Goal: Book appointment/travel/reservation

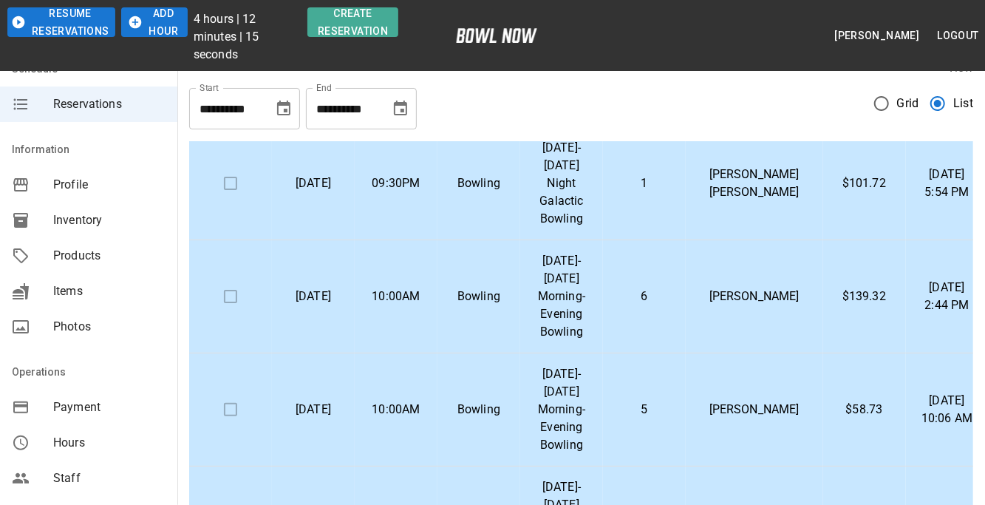
scroll to position [133, 0]
click at [532, 317] on td "[DATE]-[DATE] Morning-Evening Bowling" at bounding box center [561, 297] width 83 height 113
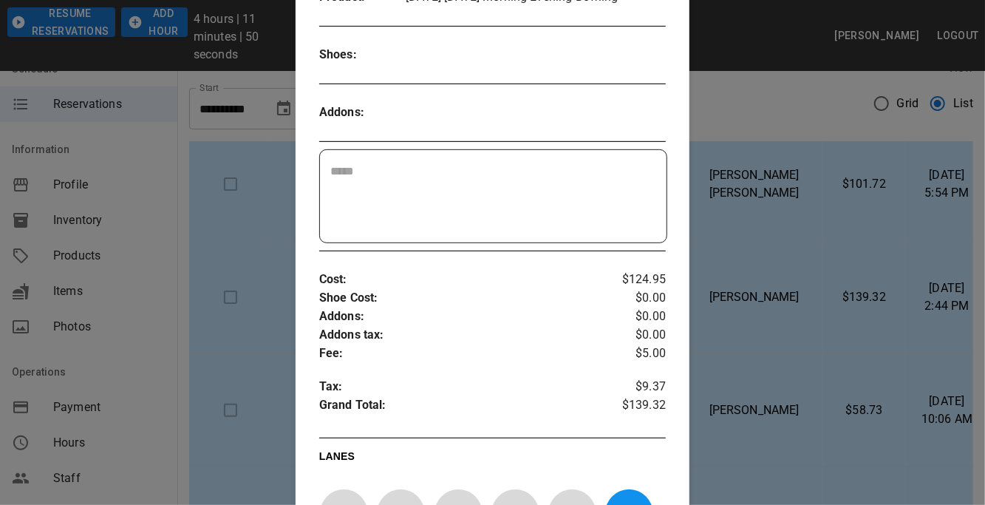
scroll to position [328, 0]
click at [796, 252] on div at bounding box center [492, 252] width 985 height 505
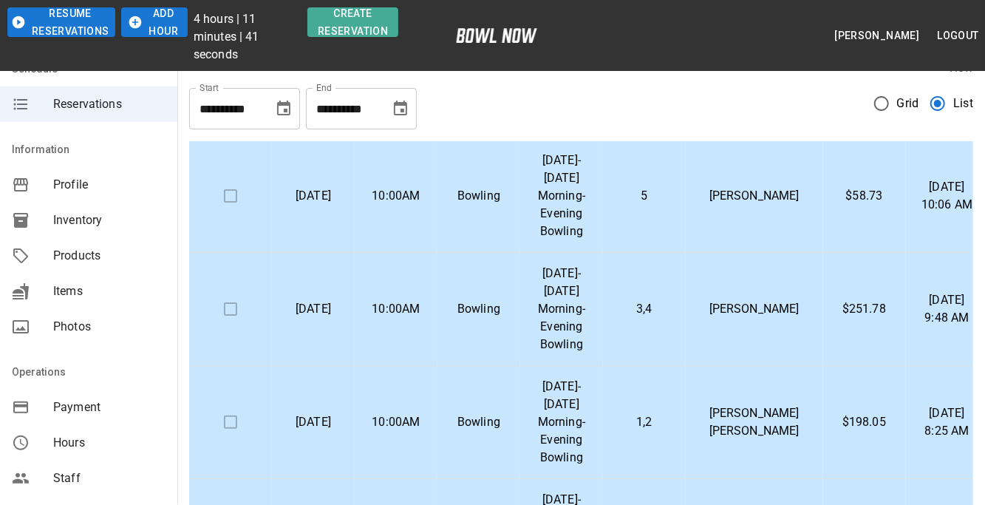
scroll to position [348, 0]
click at [632, 208] on td "5" at bounding box center [644, 195] width 83 height 113
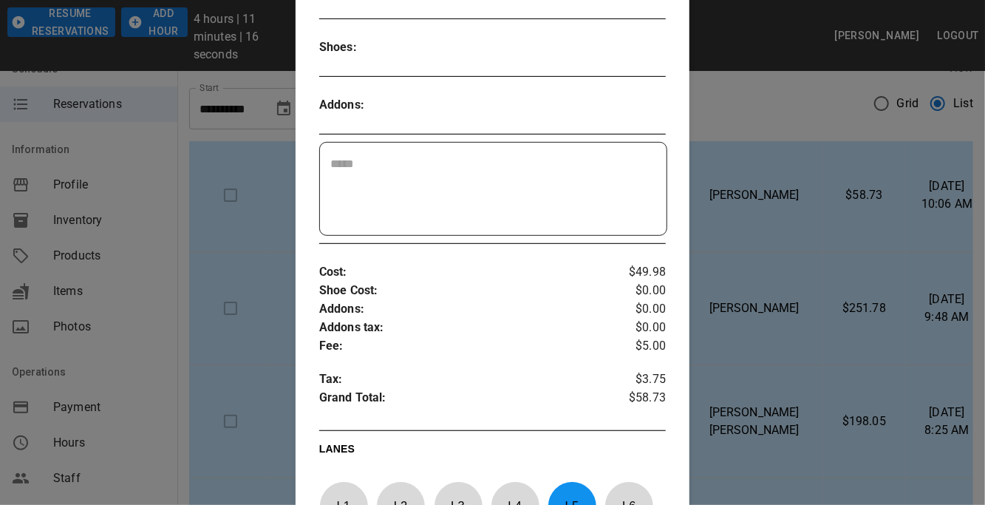
scroll to position [352, 0]
click at [768, 253] on div at bounding box center [492, 252] width 985 height 505
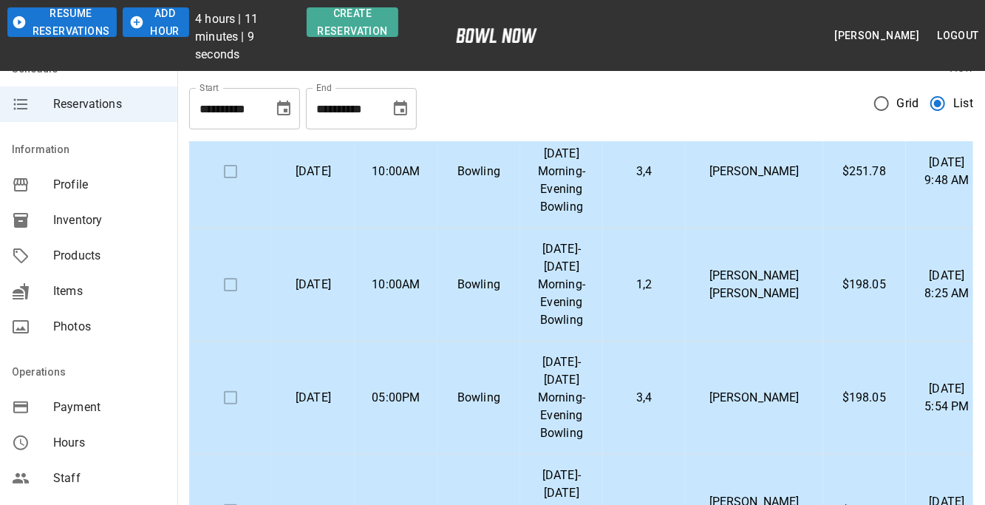
scroll to position [490, 0]
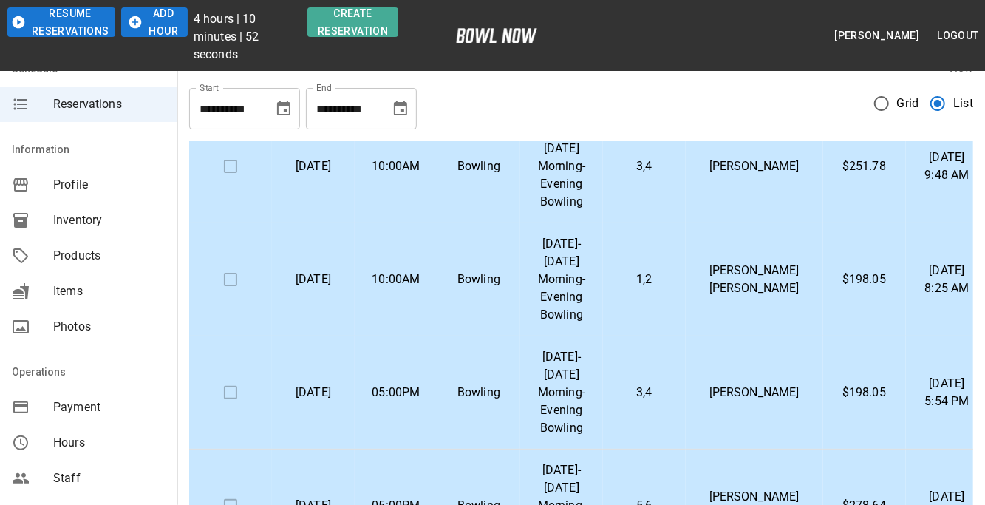
click at [674, 175] on p "3,4" at bounding box center [644, 166] width 59 height 18
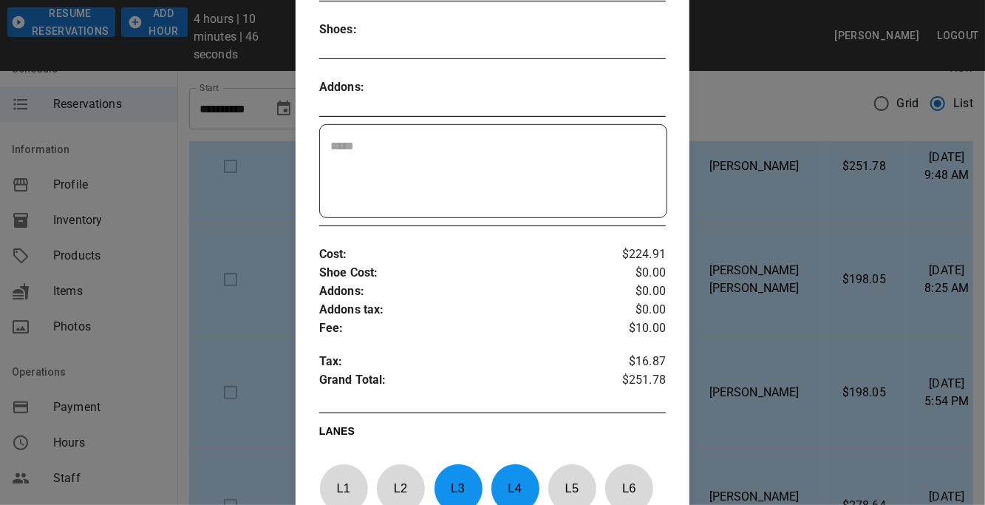
scroll to position [359, 0]
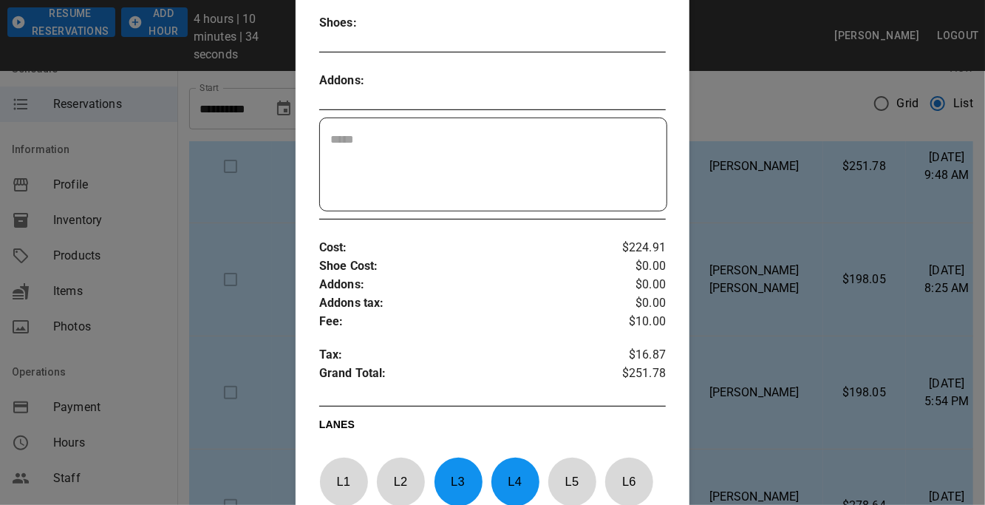
click at [768, 196] on div at bounding box center [492, 252] width 985 height 505
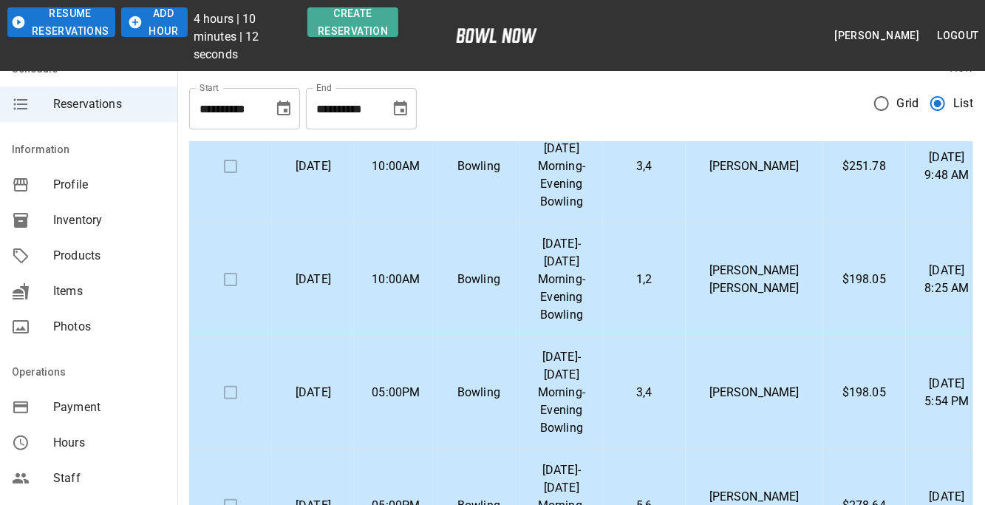
click at [633, 305] on td "1,2" at bounding box center [644, 279] width 83 height 113
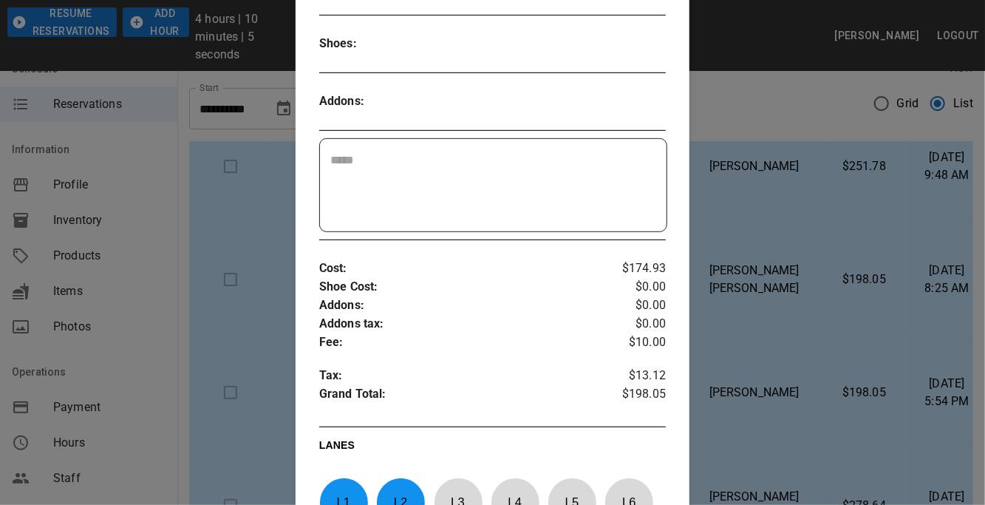
scroll to position [339, 0]
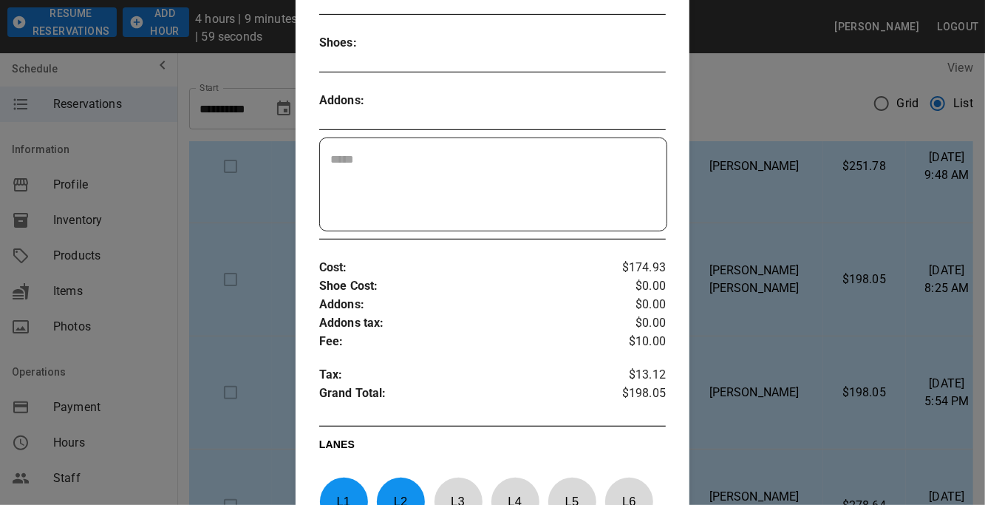
click at [800, 217] on div at bounding box center [492, 252] width 985 height 505
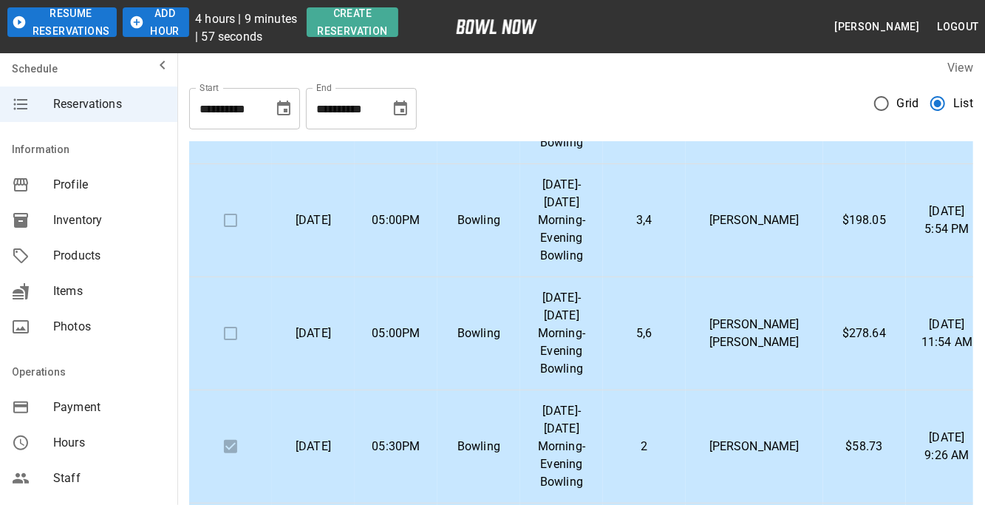
scroll to position [666, 0]
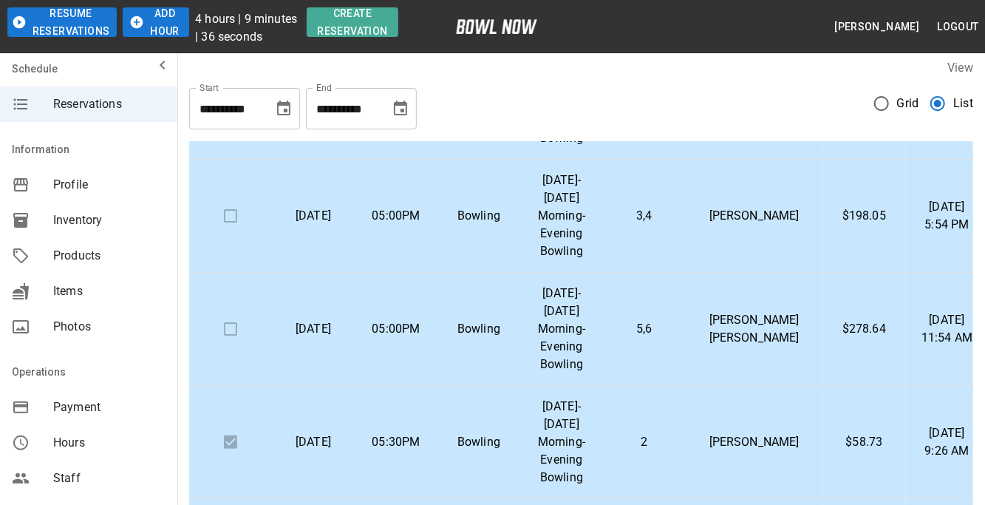
click at [645, 222] on td "3,4" at bounding box center [644, 216] width 83 height 113
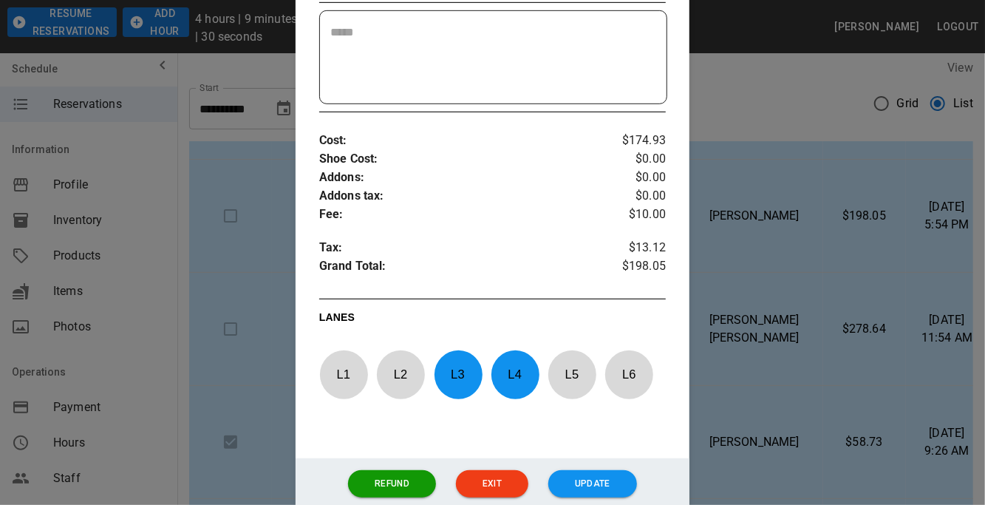
scroll to position [471, 0]
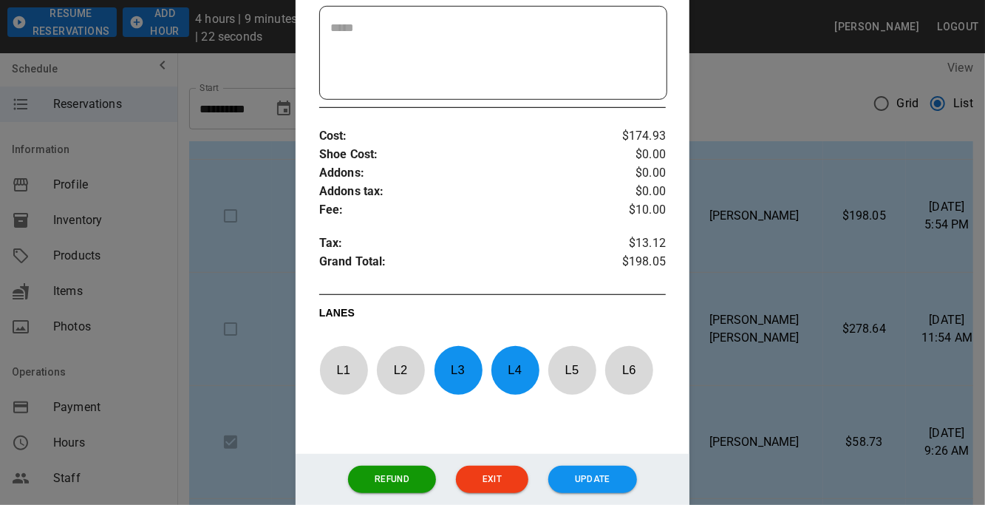
click at [805, 355] on div at bounding box center [492, 252] width 985 height 505
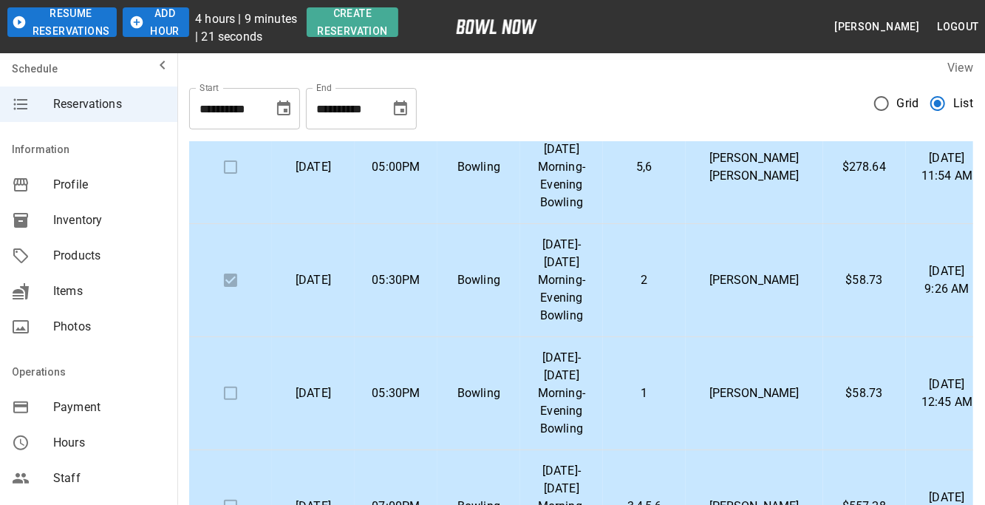
scroll to position [829, 0]
click at [628, 183] on td "5,6" at bounding box center [644, 166] width 83 height 113
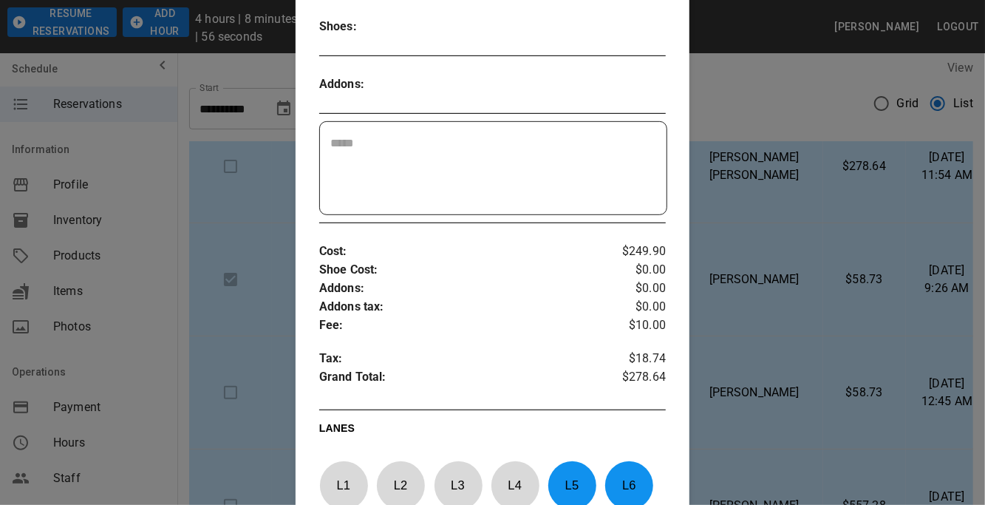
scroll to position [356, 0]
click at [816, 317] on div at bounding box center [492, 252] width 985 height 505
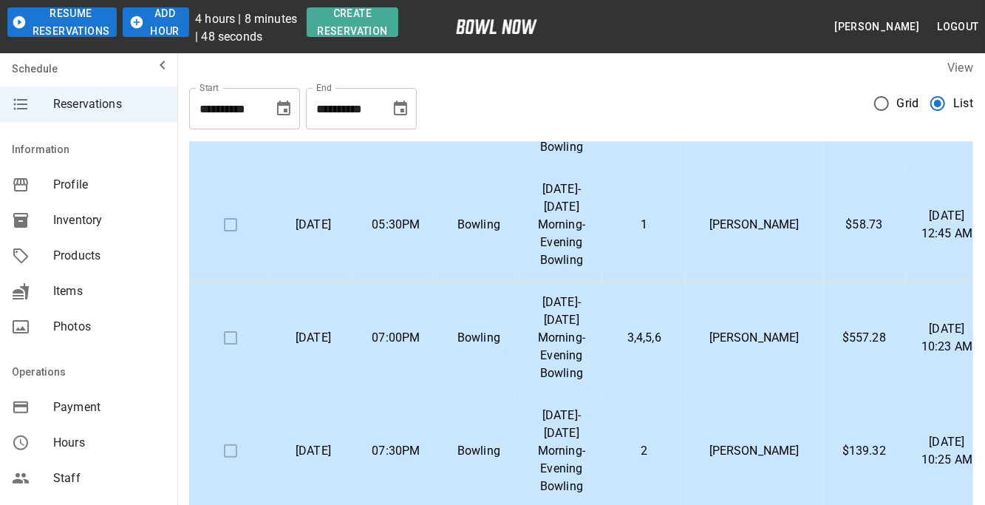
scroll to position [1010, 0]
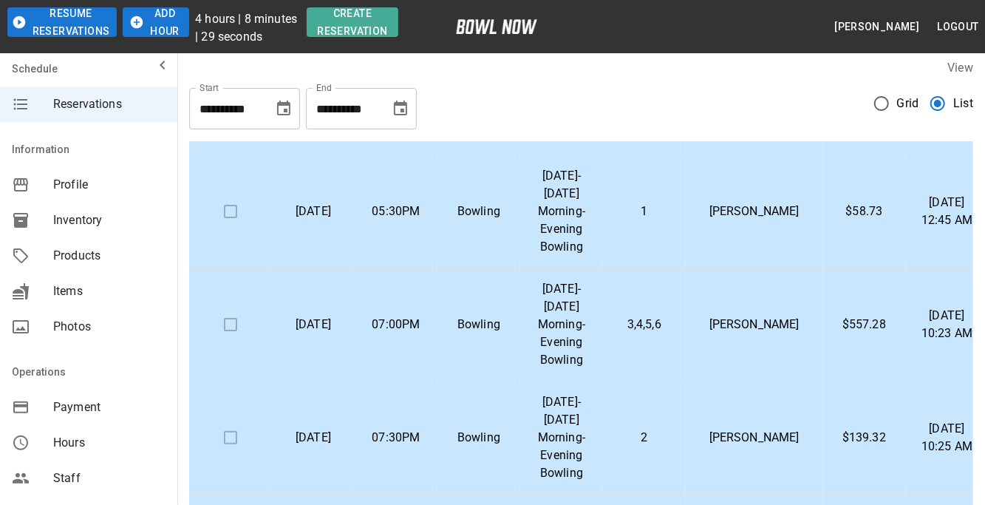
click at [686, 232] on td "1" at bounding box center [644, 211] width 83 height 113
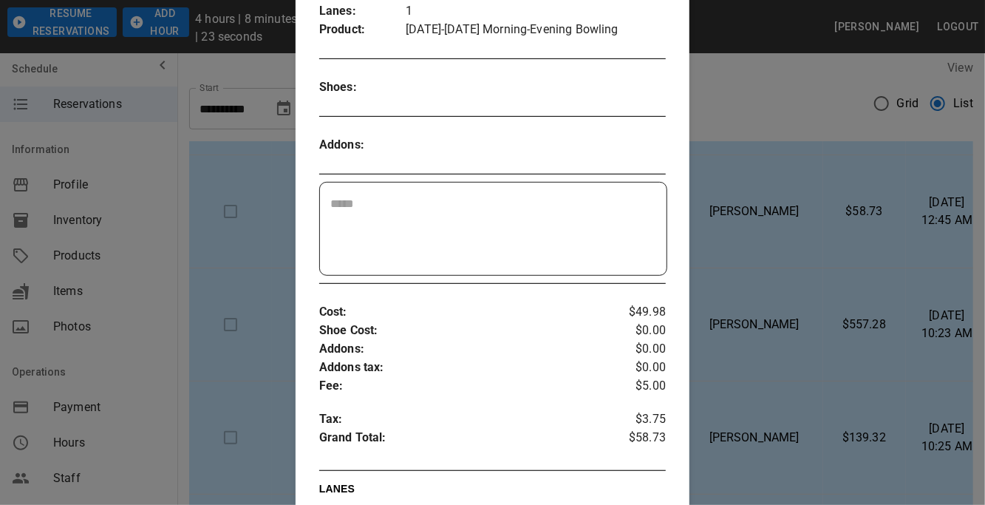
scroll to position [315, 0]
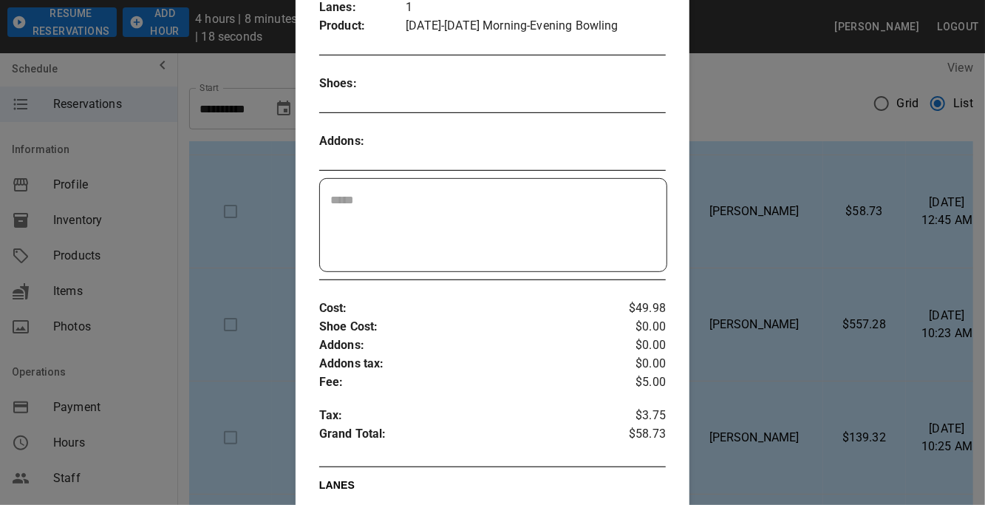
click at [809, 285] on div at bounding box center [492, 252] width 985 height 505
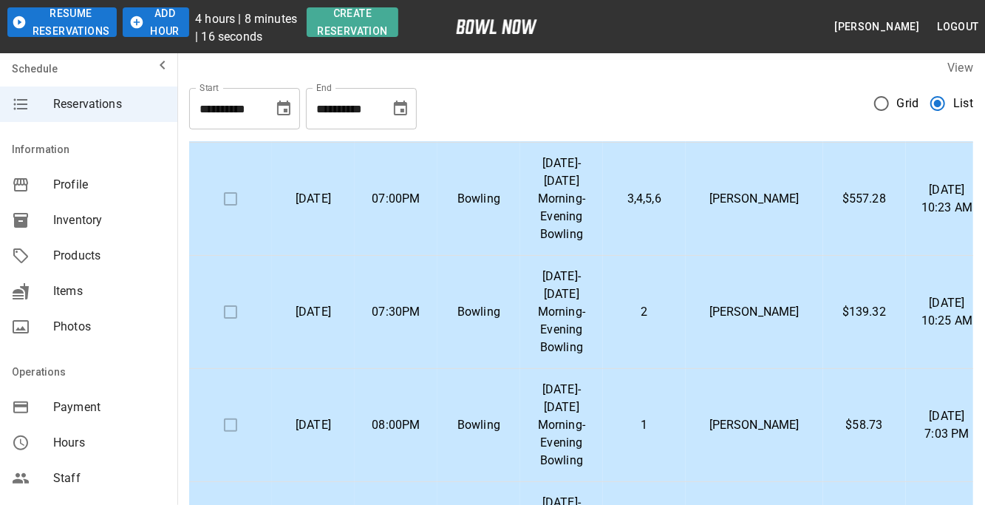
scroll to position [1169, 0]
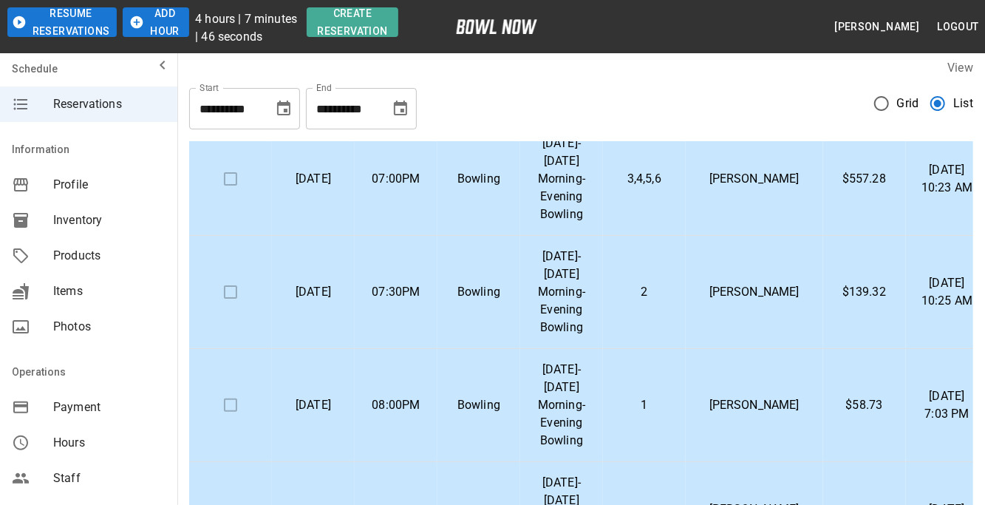
click at [797, 169] on td "[PERSON_NAME]" at bounding box center [754, 179] width 137 height 113
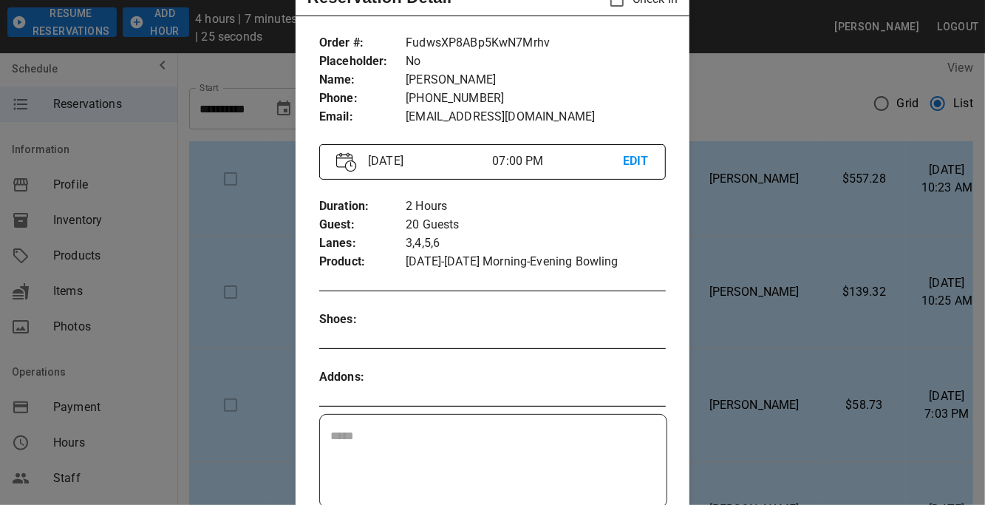
scroll to position [62, 0]
click at [908, 345] on div at bounding box center [492, 252] width 985 height 505
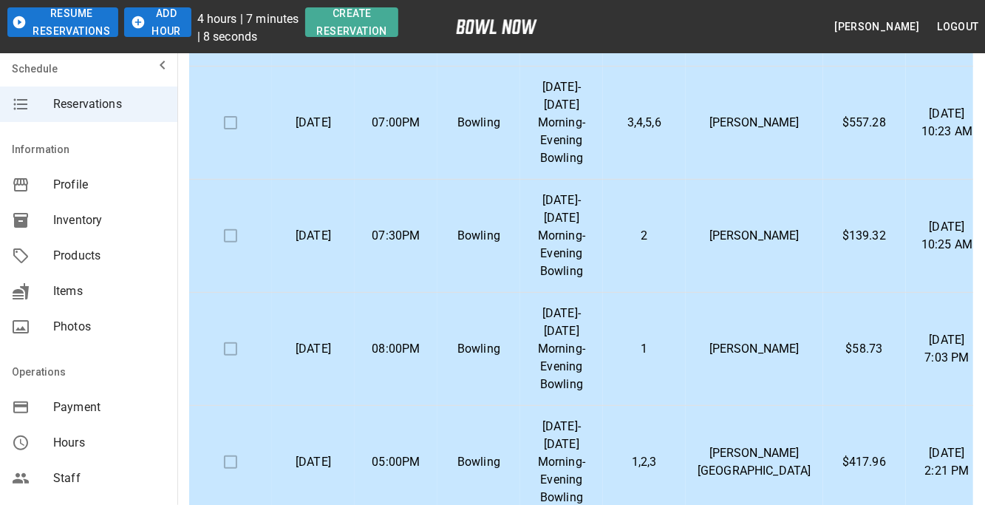
scroll to position [1044, 0]
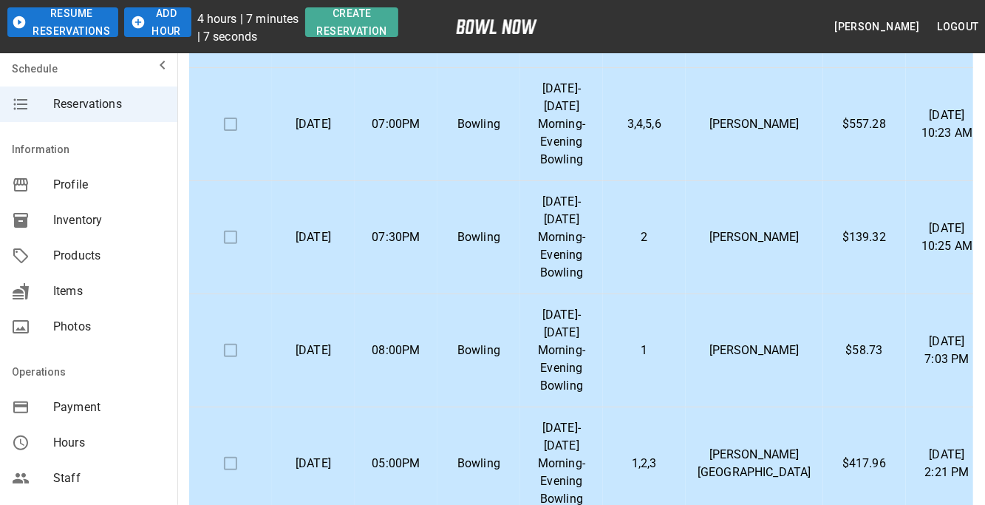
click at [716, 244] on td "[PERSON_NAME]" at bounding box center [754, 237] width 137 height 113
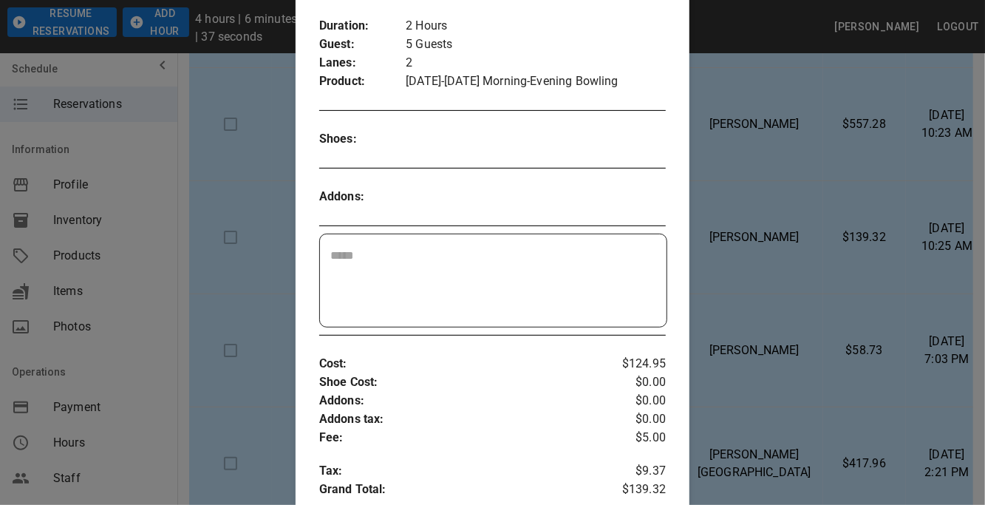
scroll to position [242, 0]
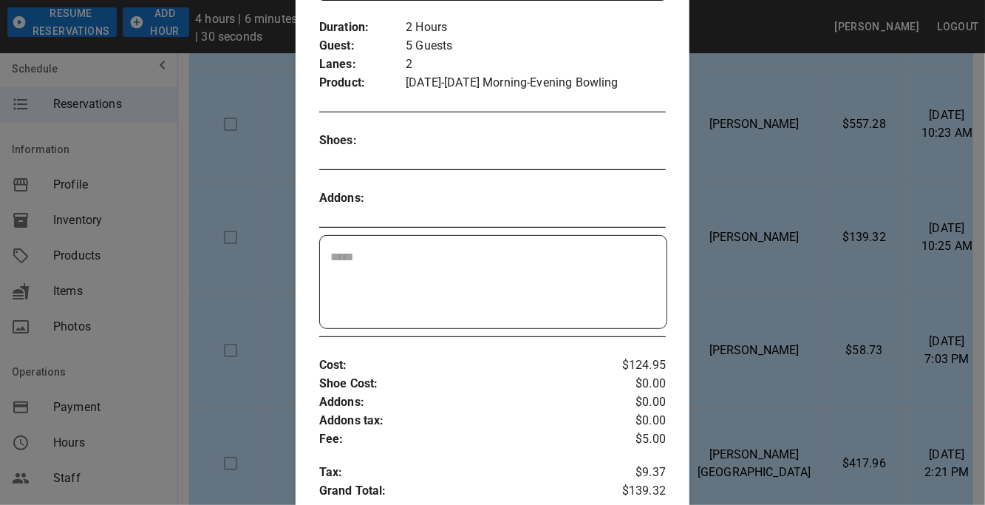
click at [795, 328] on div at bounding box center [492, 252] width 985 height 505
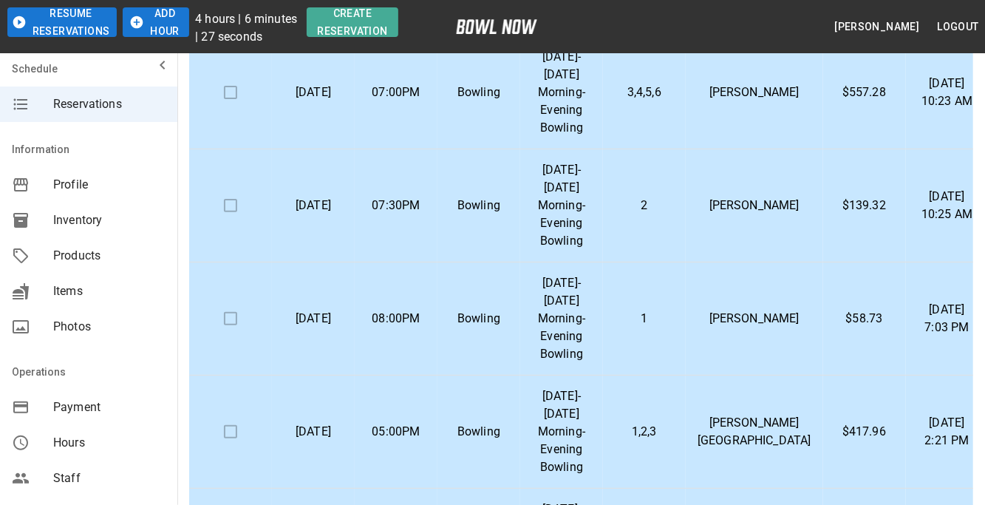
scroll to position [1073, 0]
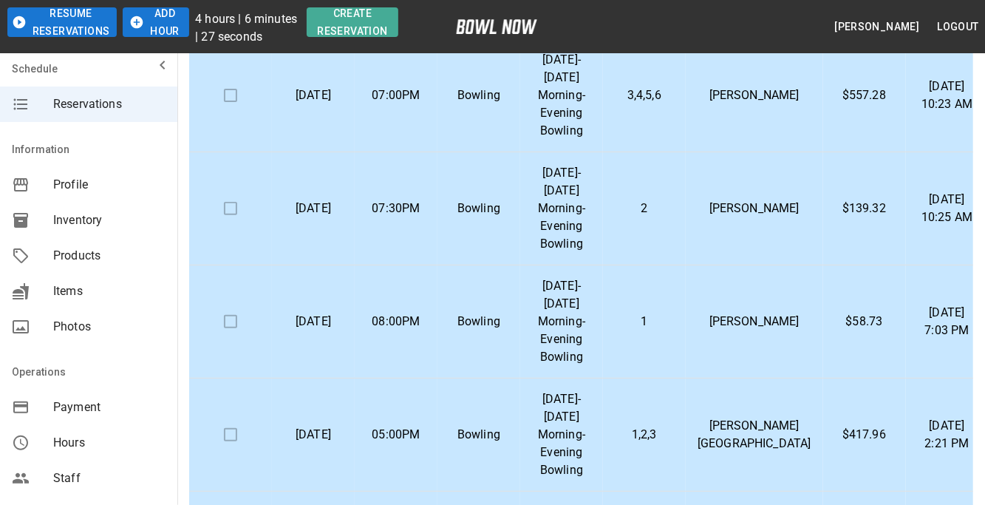
click at [771, 217] on p "[PERSON_NAME]" at bounding box center [754, 208] width 114 height 18
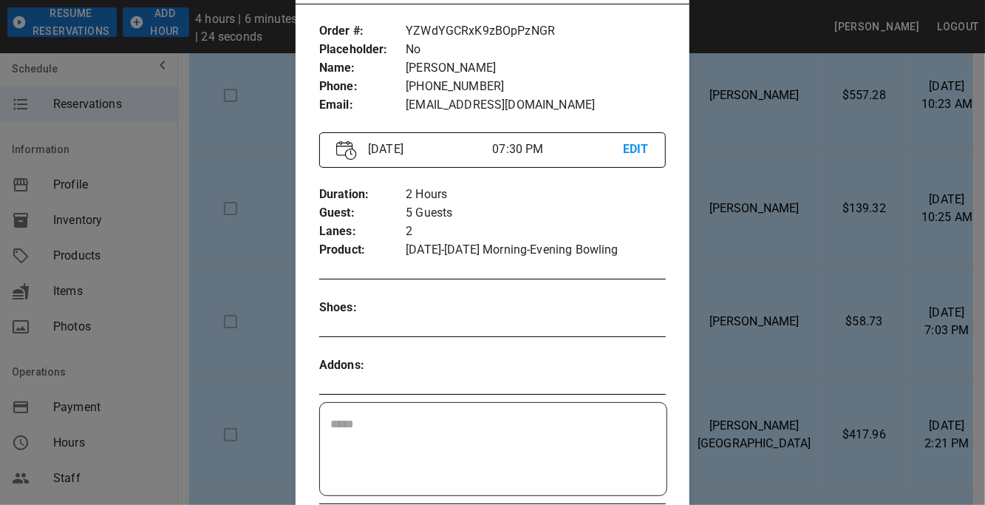
scroll to position [74, 0]
click at [768, 211] on div at bounding box center [492, 252] width 985 height 505
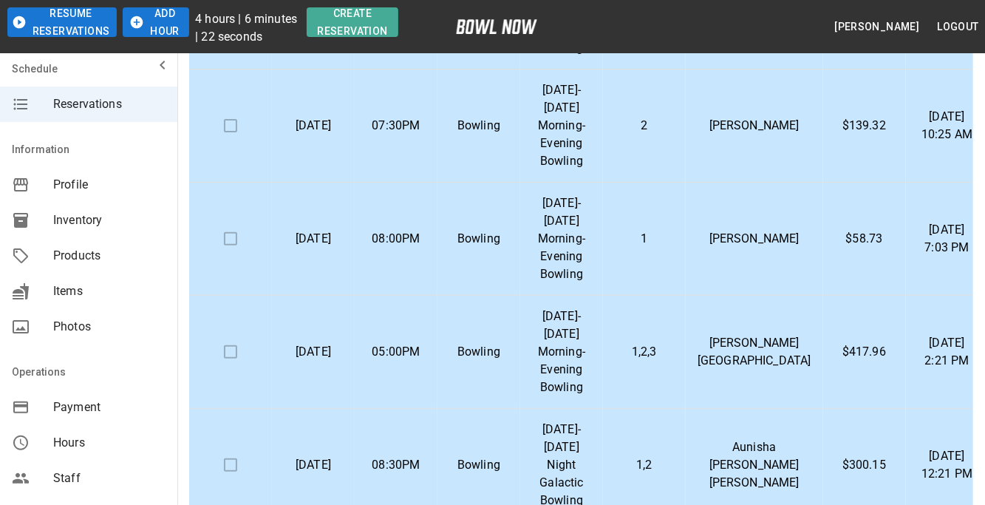
scroll to position [1169, 0]
click at [685, 251] on td "1" at bounding box center [644, 238] width 83 height 113
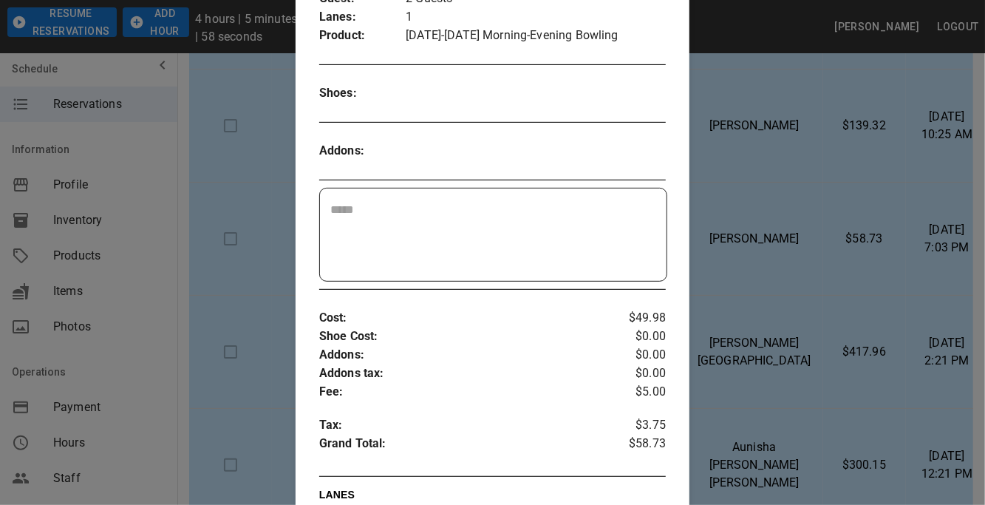
scroll to position [294, 0]
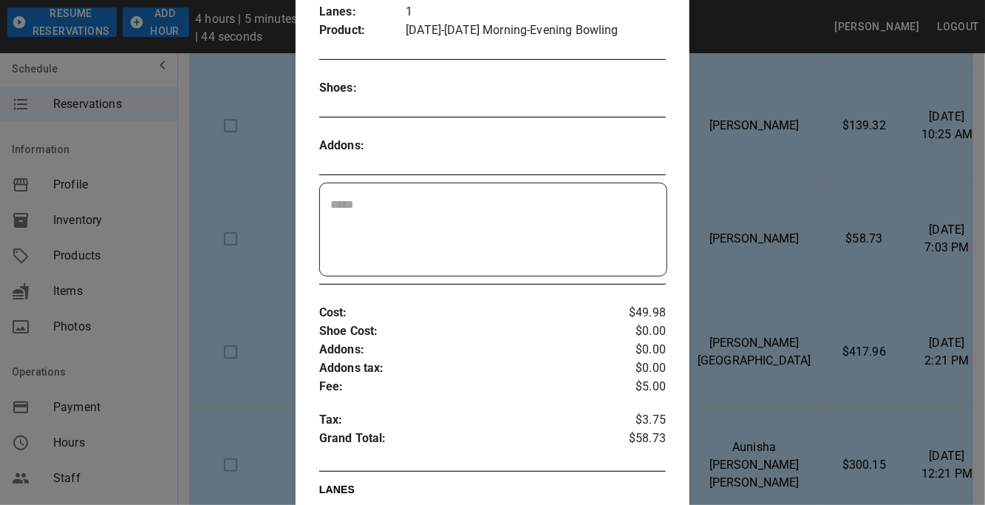
click at [760, 222] on div at bounding box center [492, 252] width 985 height 505
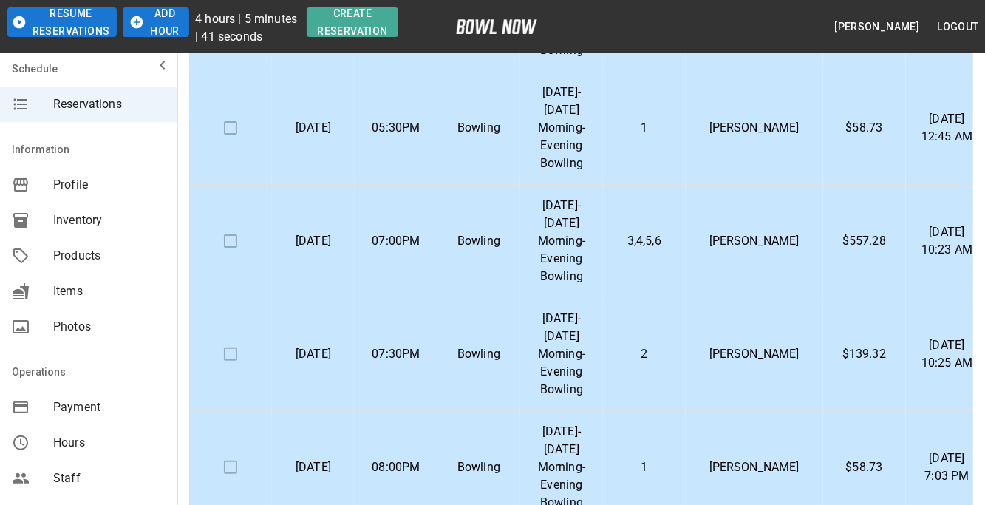
scroll to position [1014, 0]
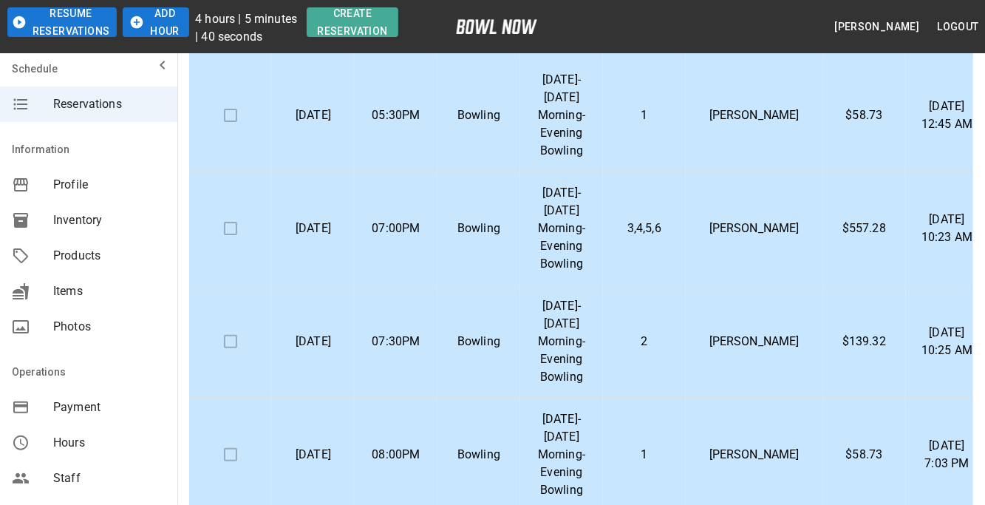
click at [674, 350] on p "2" at bounding box center [644, 341] width 59 height 18
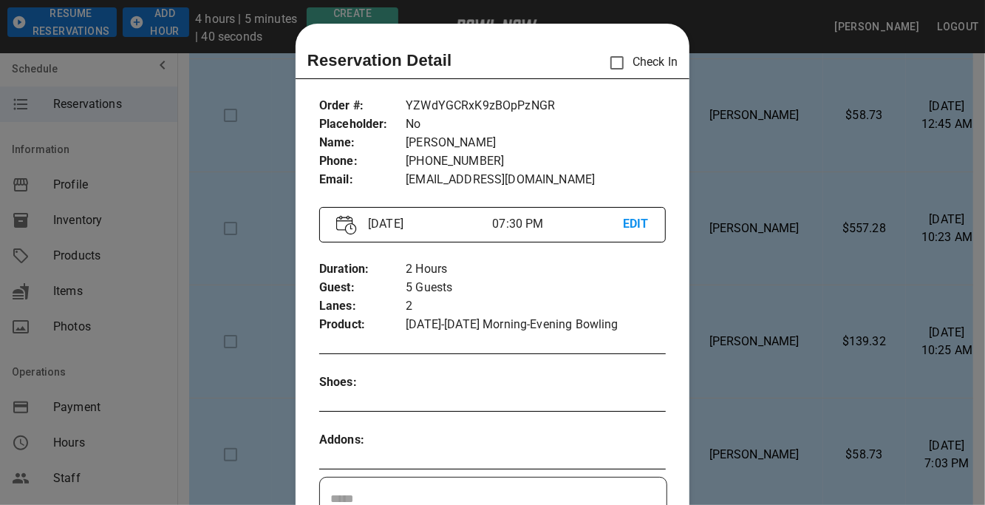
scroll to position [23, 0]
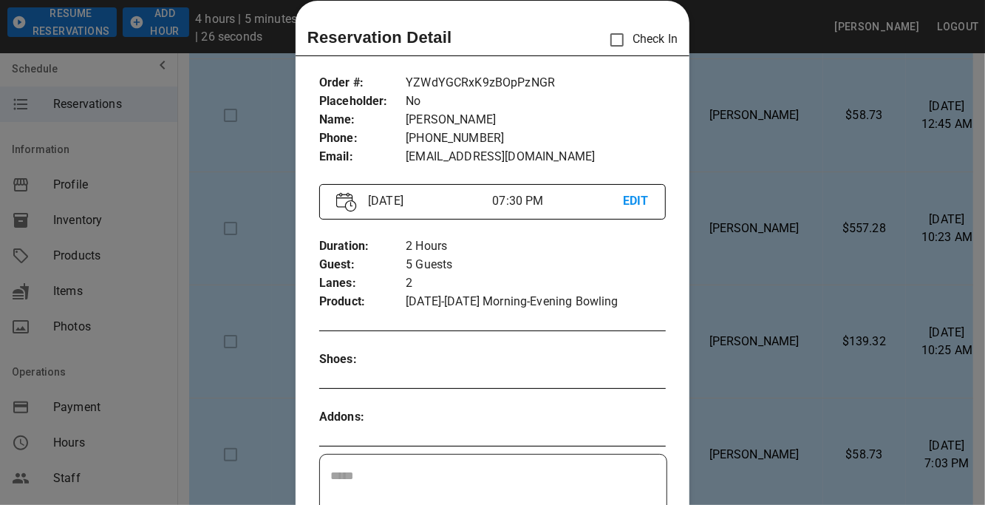
click at [771, 238] on div at bounding box center [492, 252] width 985 height 505
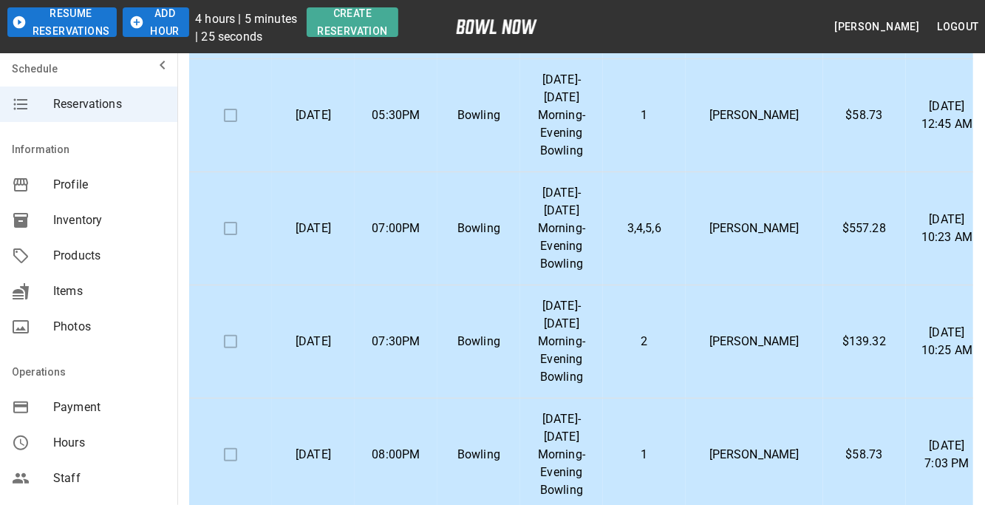
click at [751, 237] on p "[PERSON_NAME]" at bounding box center [754, 228] width 114 height 18
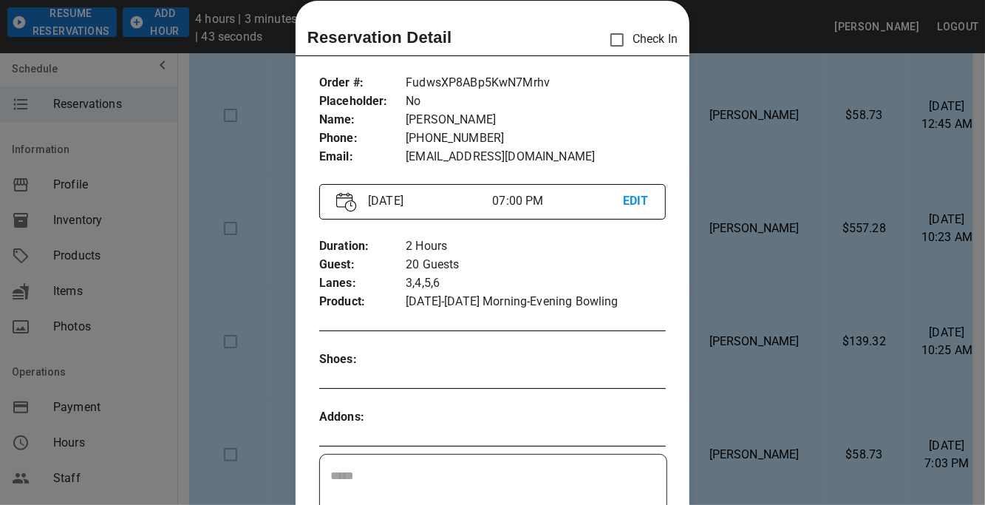
click at [182, 140] on div at bounding box center [492, 252] width 985 height 505
